Goal: Task Accomplishment & Management: Manage account settings

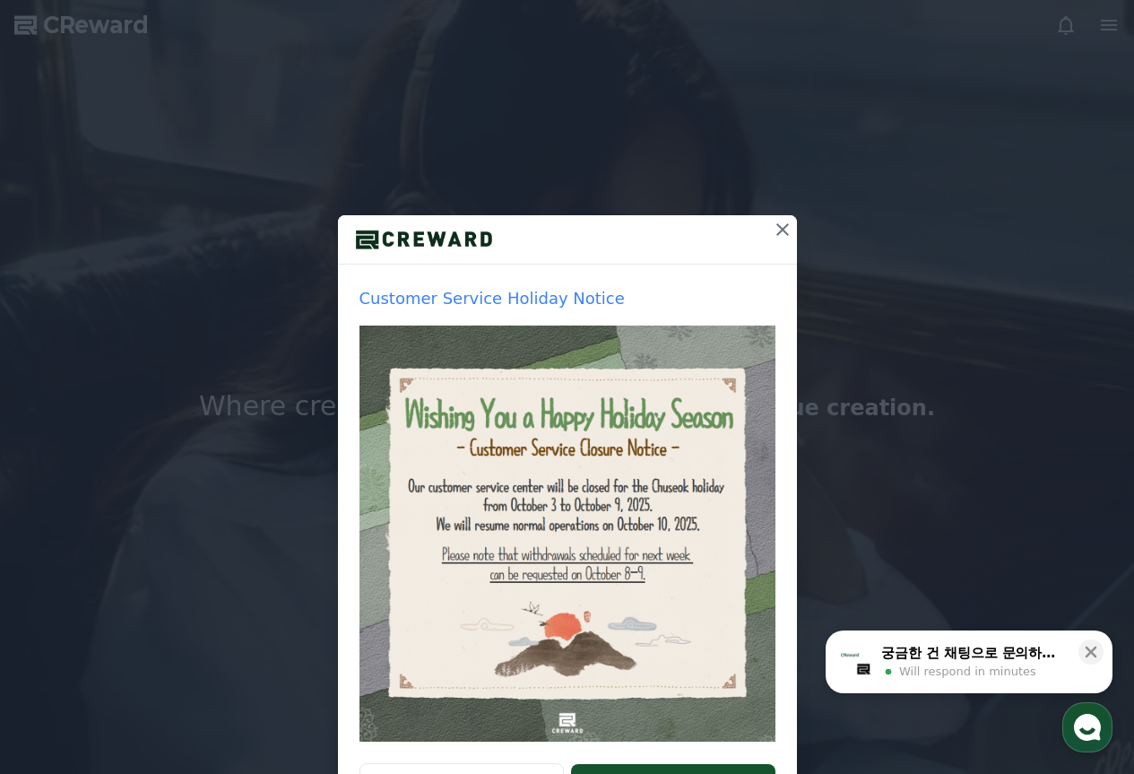
click at [774, 226] on icon at bounding box center [783, 230] width 22 height 22
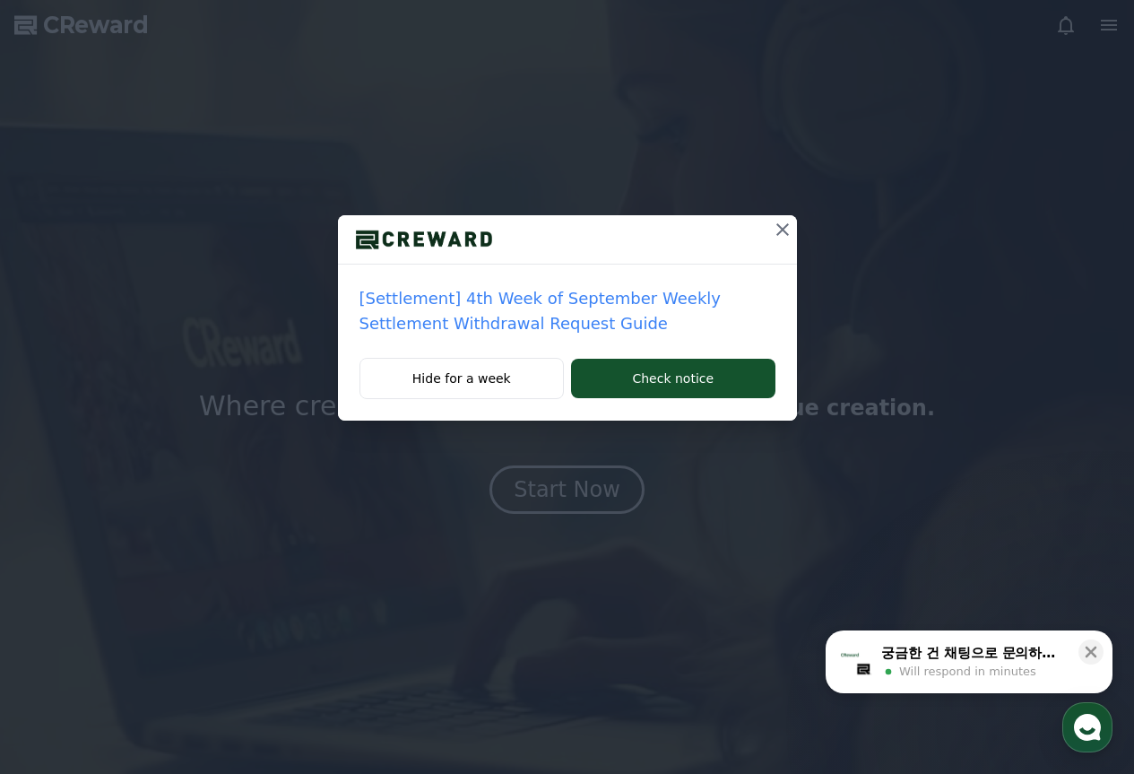
click at [699, 303] on p "[Settlement] 4th Week of September Weekly Settlement Withdrawal Request Guide" at bounding box center [567, 311] width 416 height 50
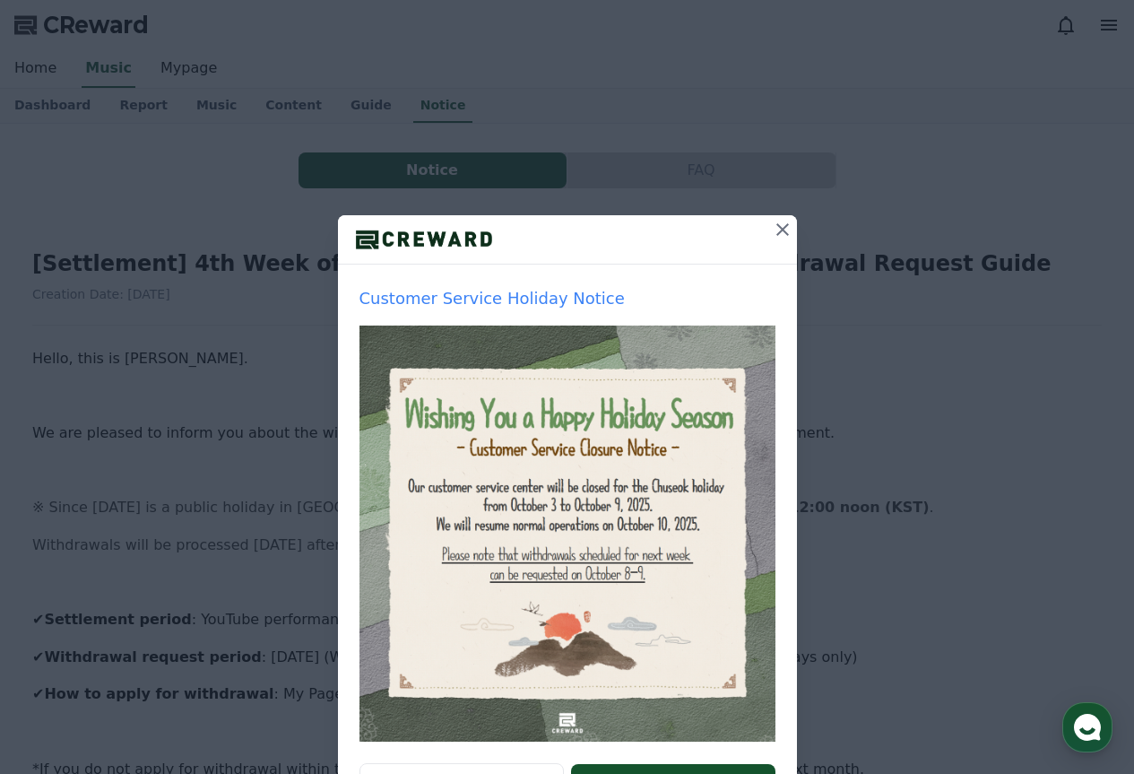
click at [777, 230] on icon at bounding box center [783, 230] width 22 height 22
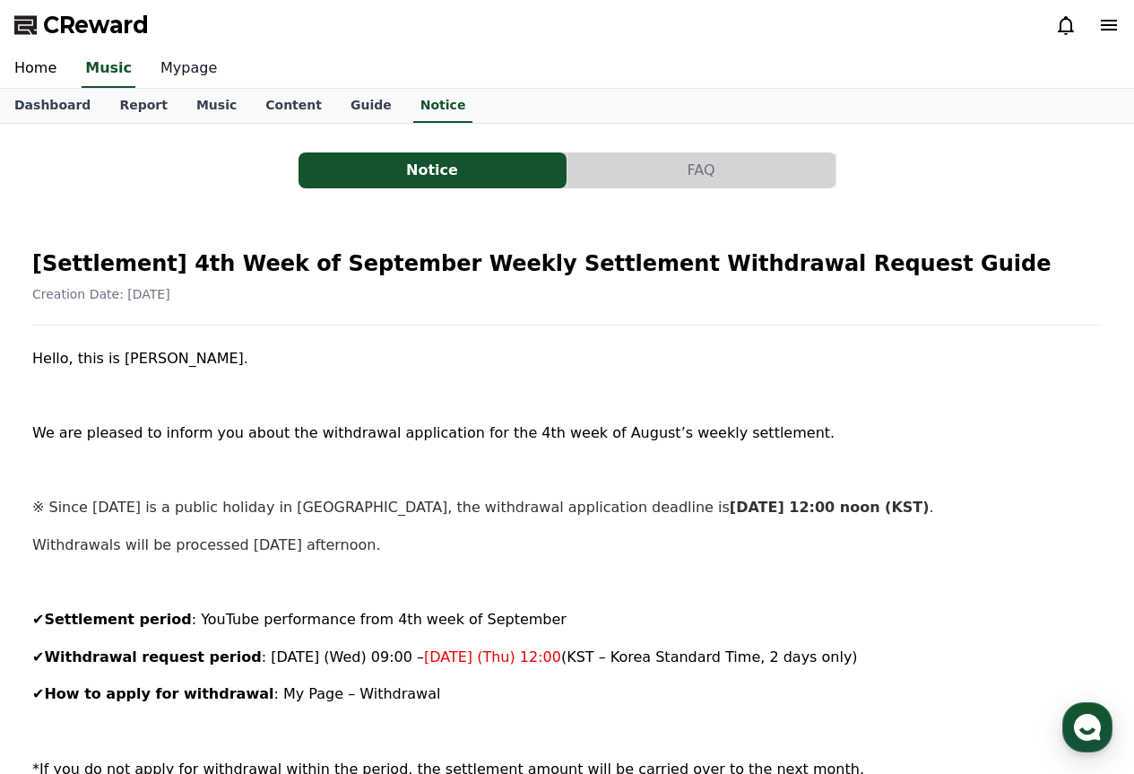
click at [189, 62] on link "Mypage" at bounding box center [188, 69] width 85 height 38
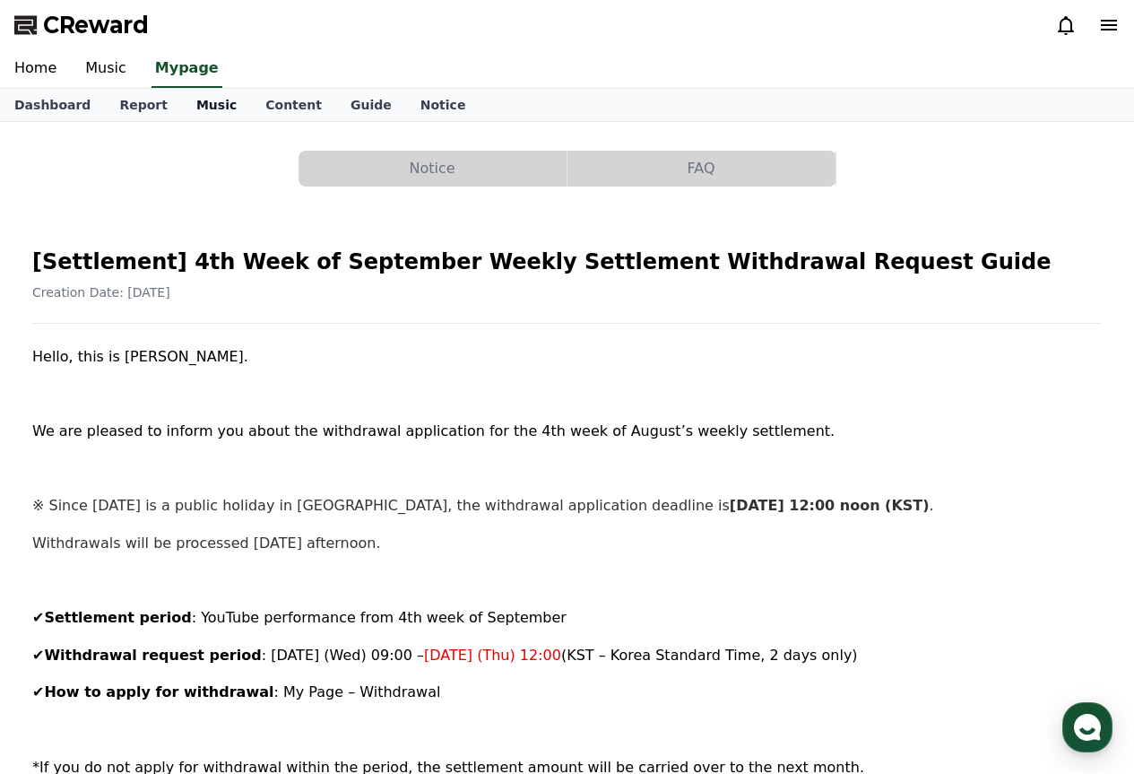
select select "**********"
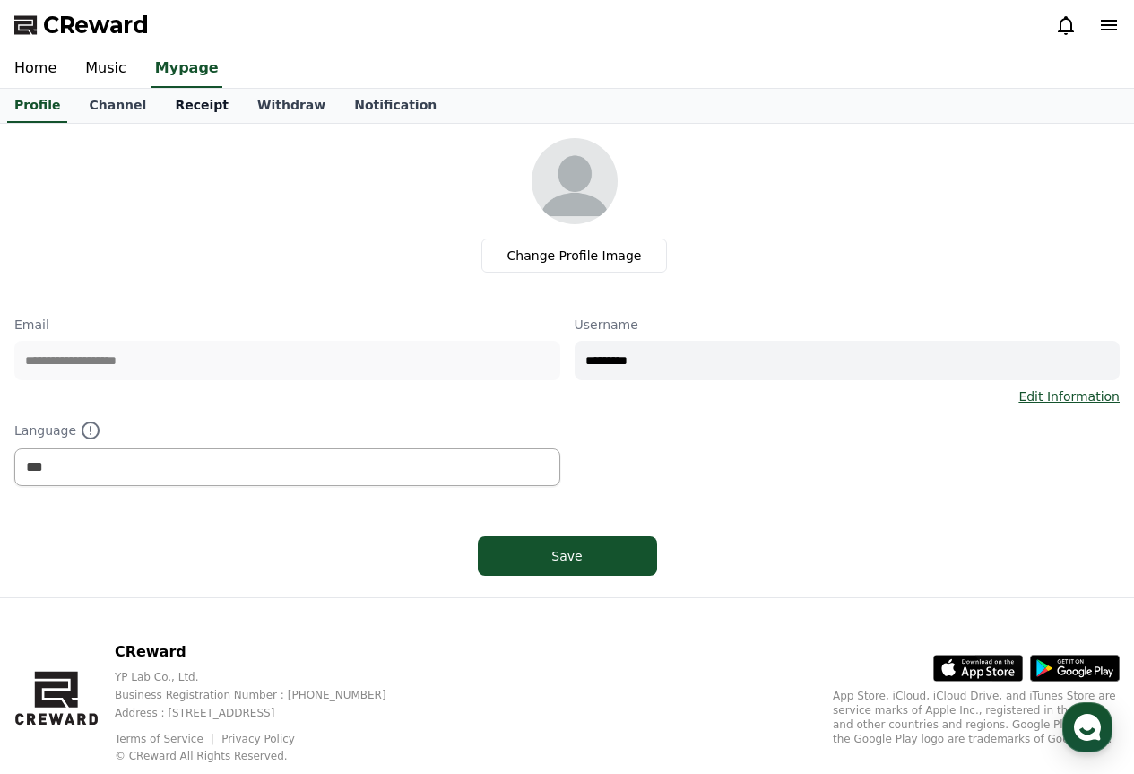
click at [181, 110] on link "Receipt" at bounding box center [201, 106] width 82 height 34
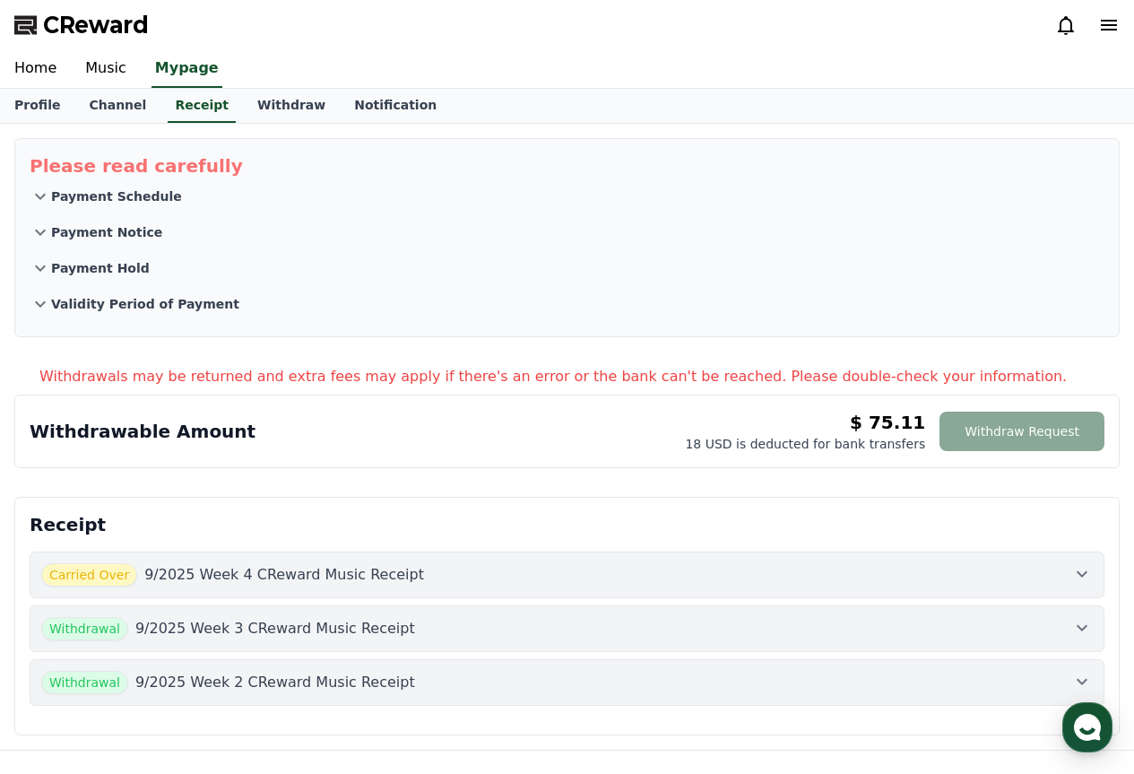
click at [92, 13] on span "CReward" at bounding box center [96, 25] width 106 height 29
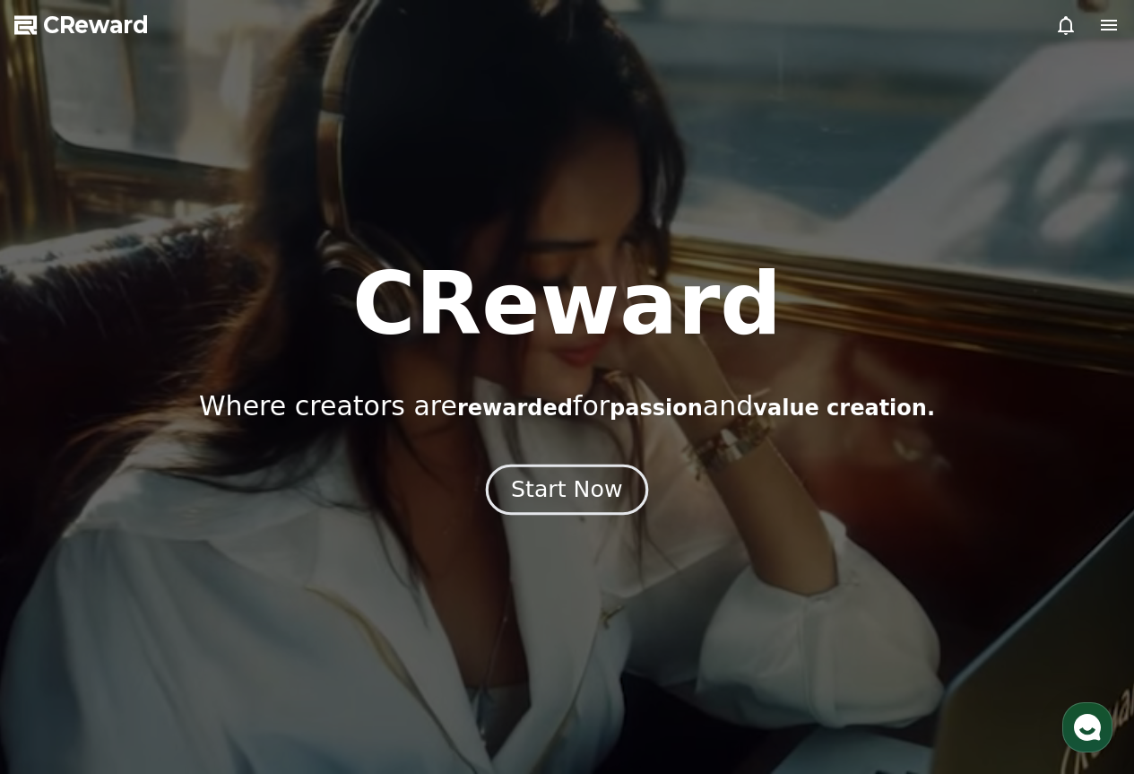
click at [596, 507] on button "Start Now" at bounding box center [567, 488] width 162 height 51
